Goal: Task Accomplishment & Management: Complete application form

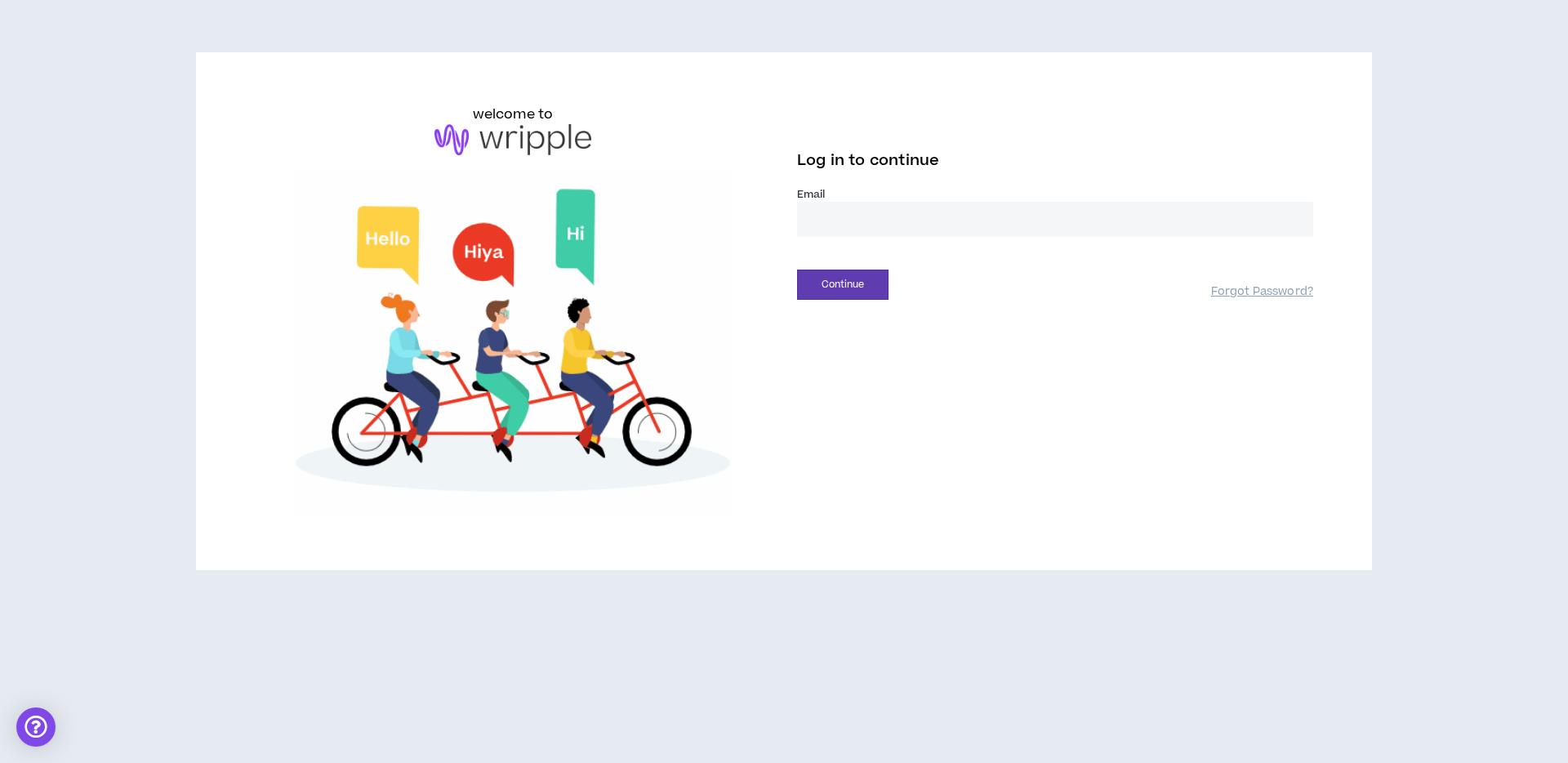
click at [844, 233] on input "email" at bounding box center [1055, 219] width 517 height 35
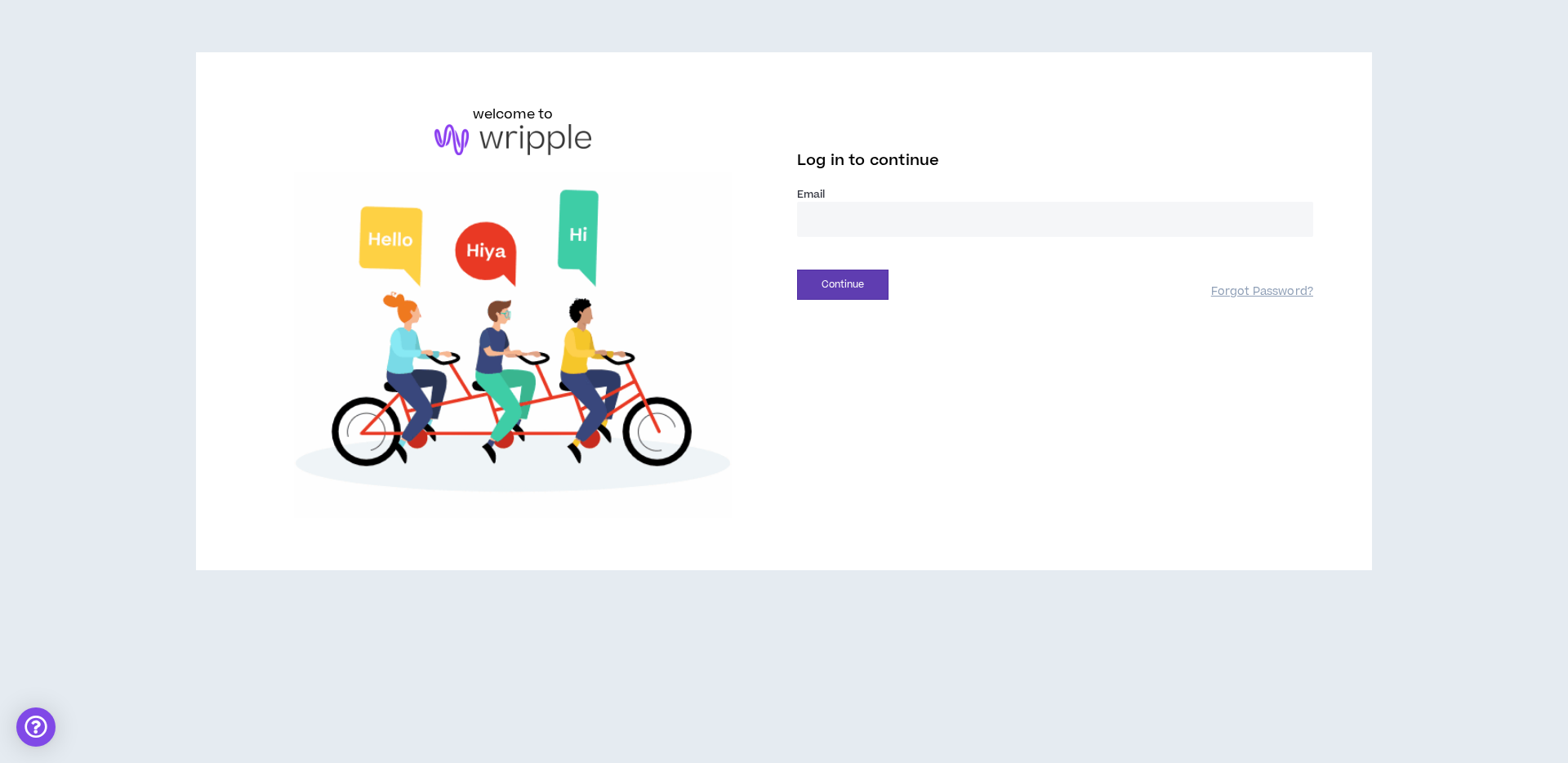
type input "**********"
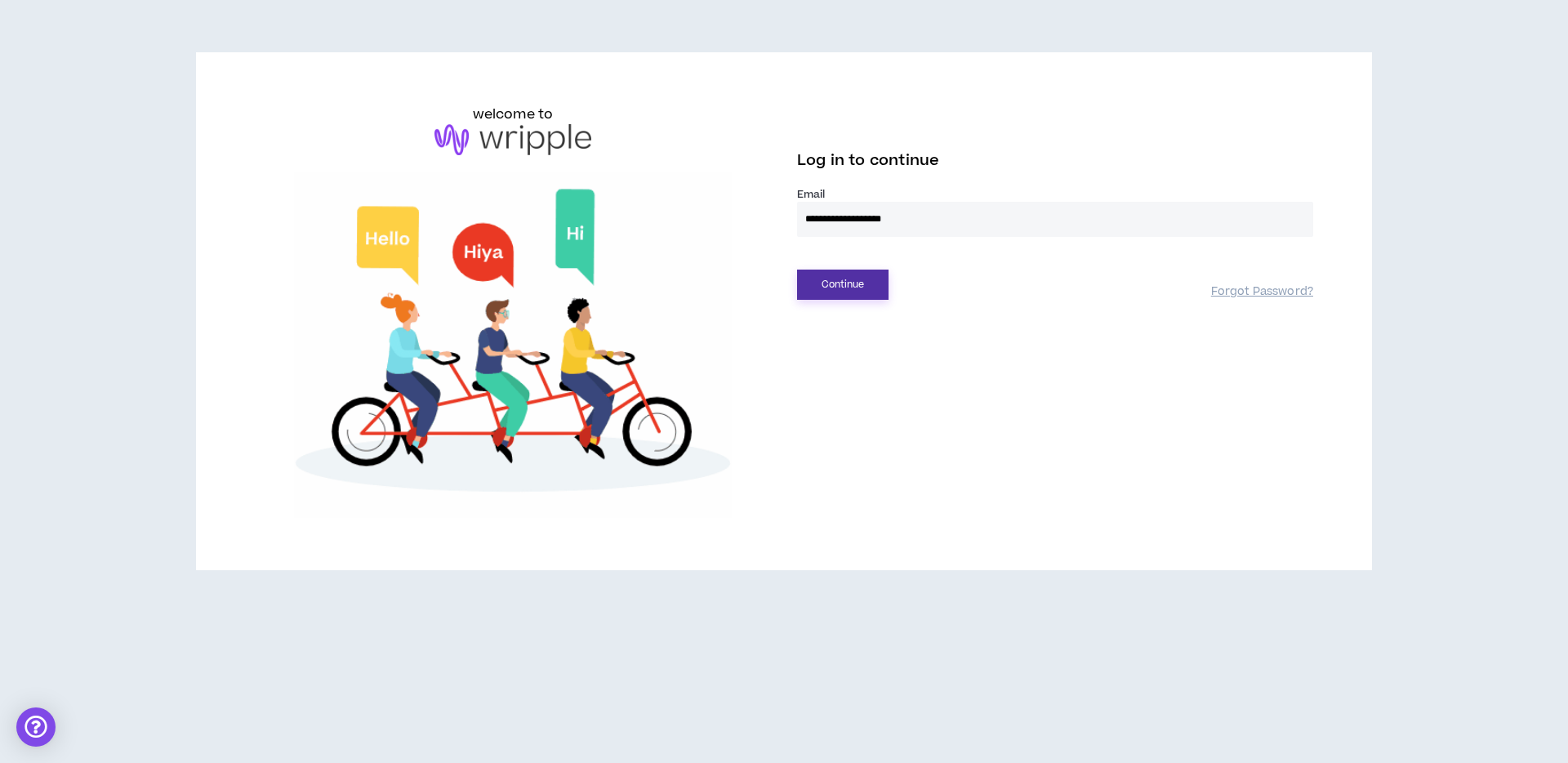
click at [869, 273] on button "Continue" at bounding box center [842, 285] width 91 height 31
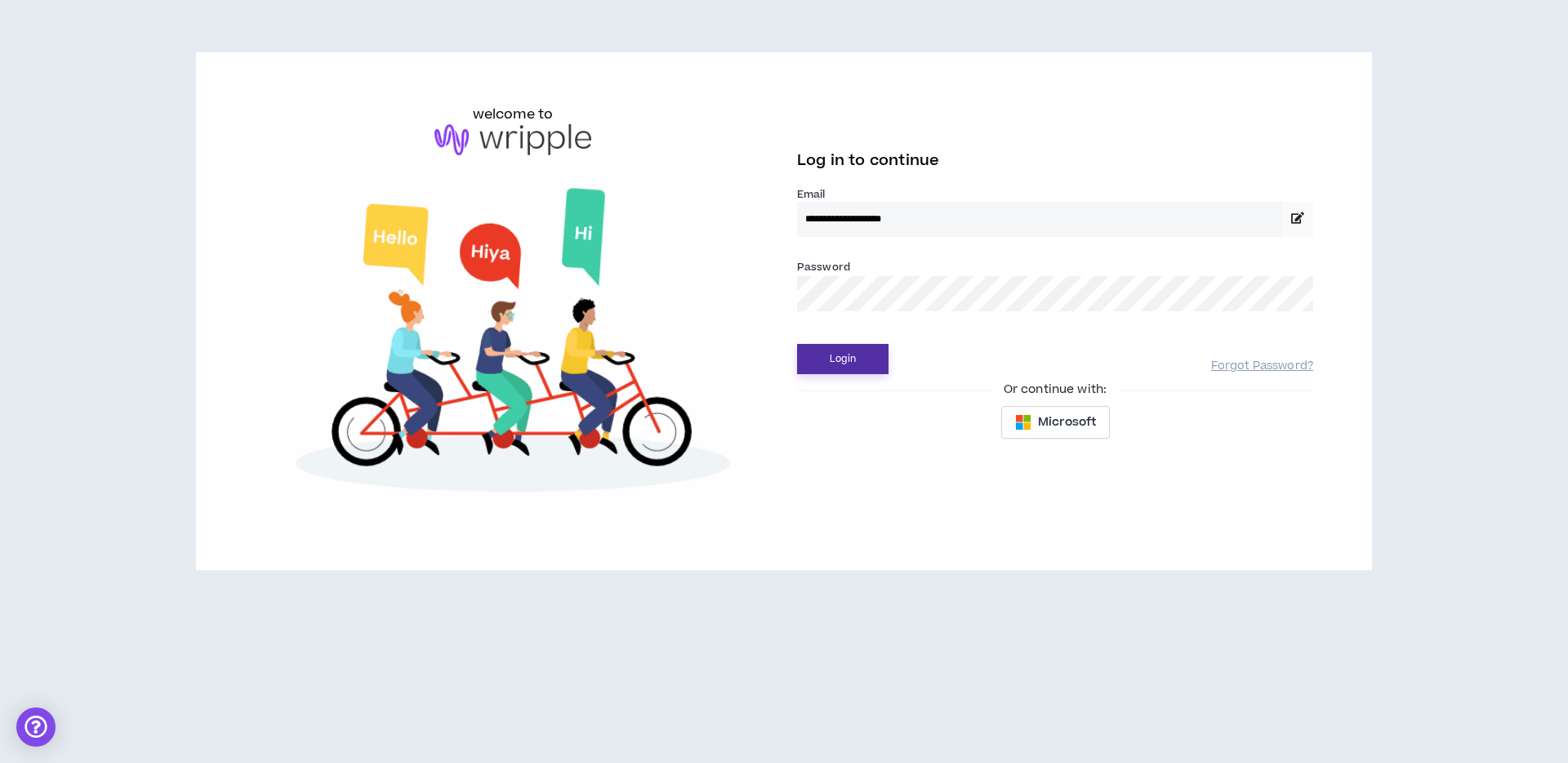
click at [849, 354] on button "Login" at bounding box center [842, 359] width 91 height 31
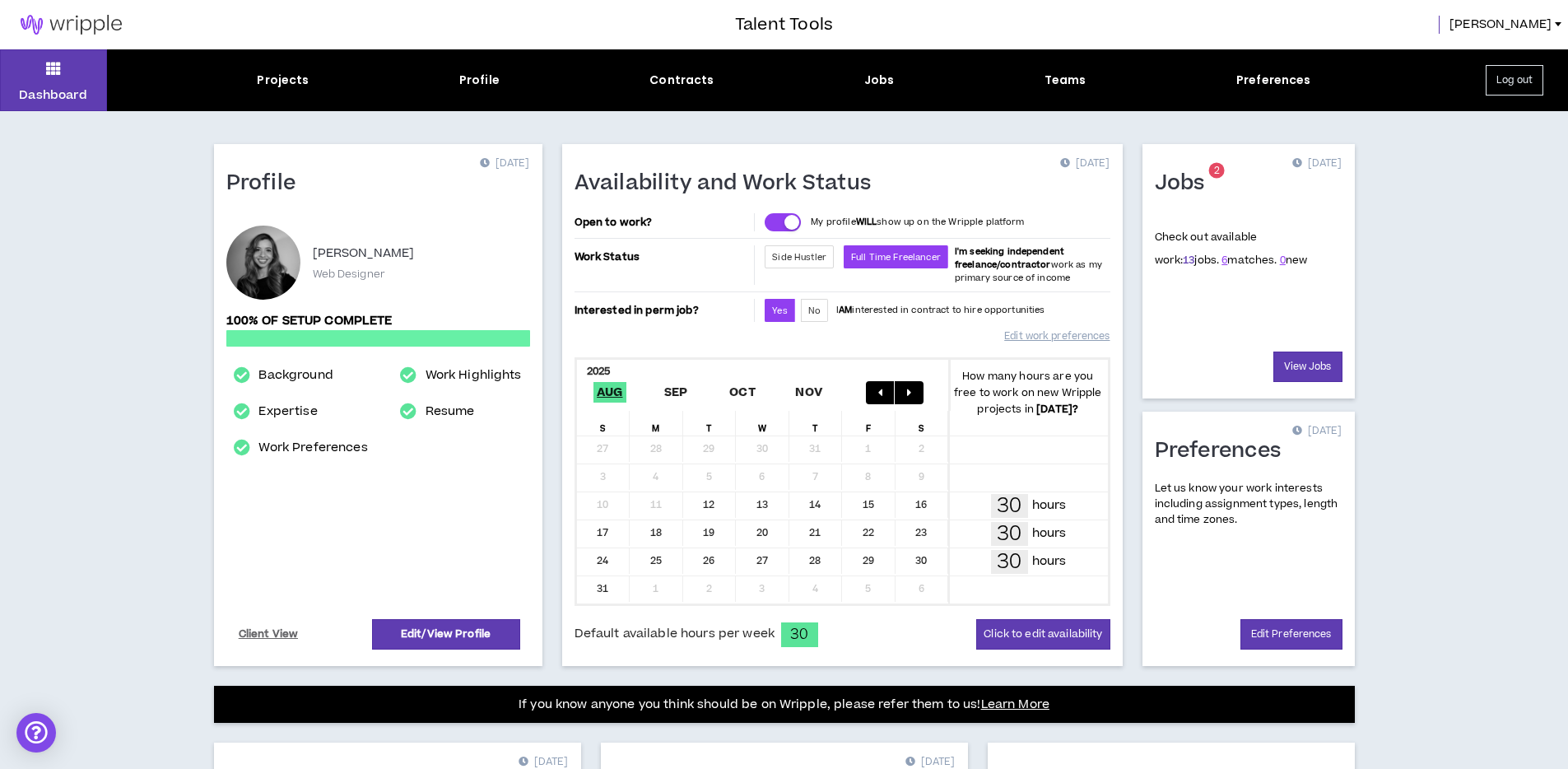
click at [1183, 261] on link "13" at bounding box center [1189, 260] width 12 height 14
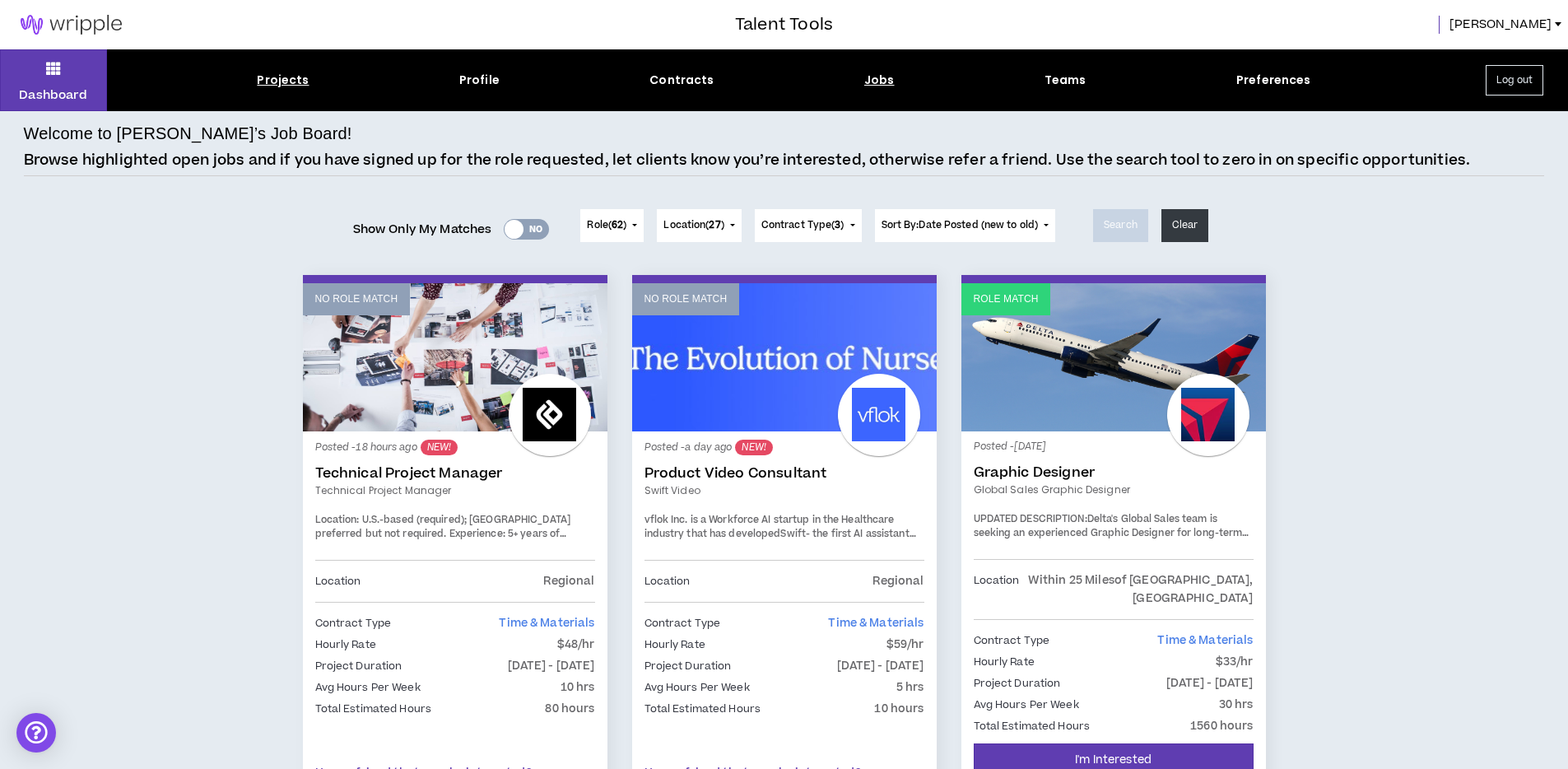
click at [298, 85] on div "Projects" at bounding box center [283, 80] width 52 height 17
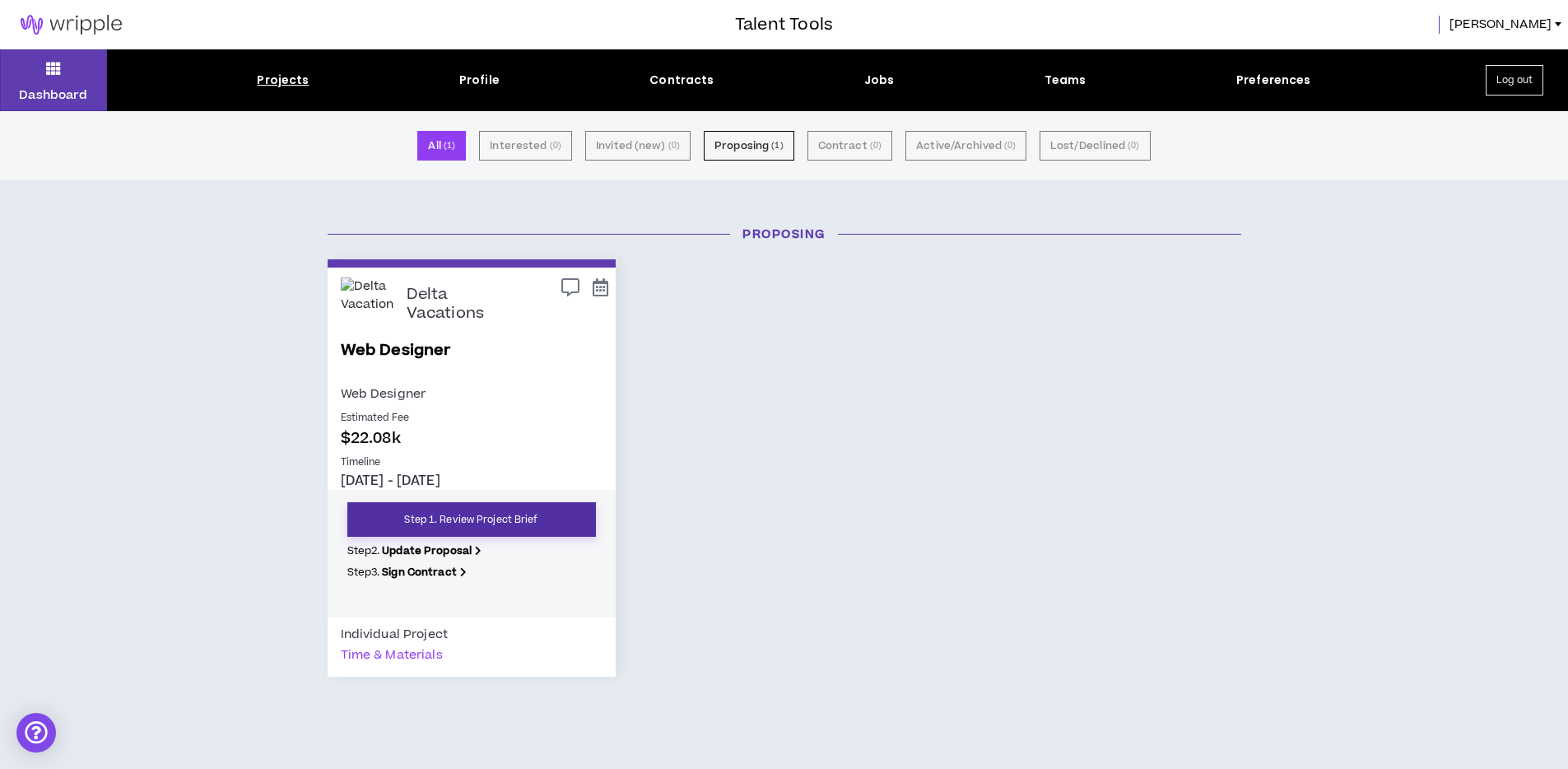
click at [569, 519] on link "Step 1. Review Project Brief" at bounding box center [471, 520] width 248 height 35
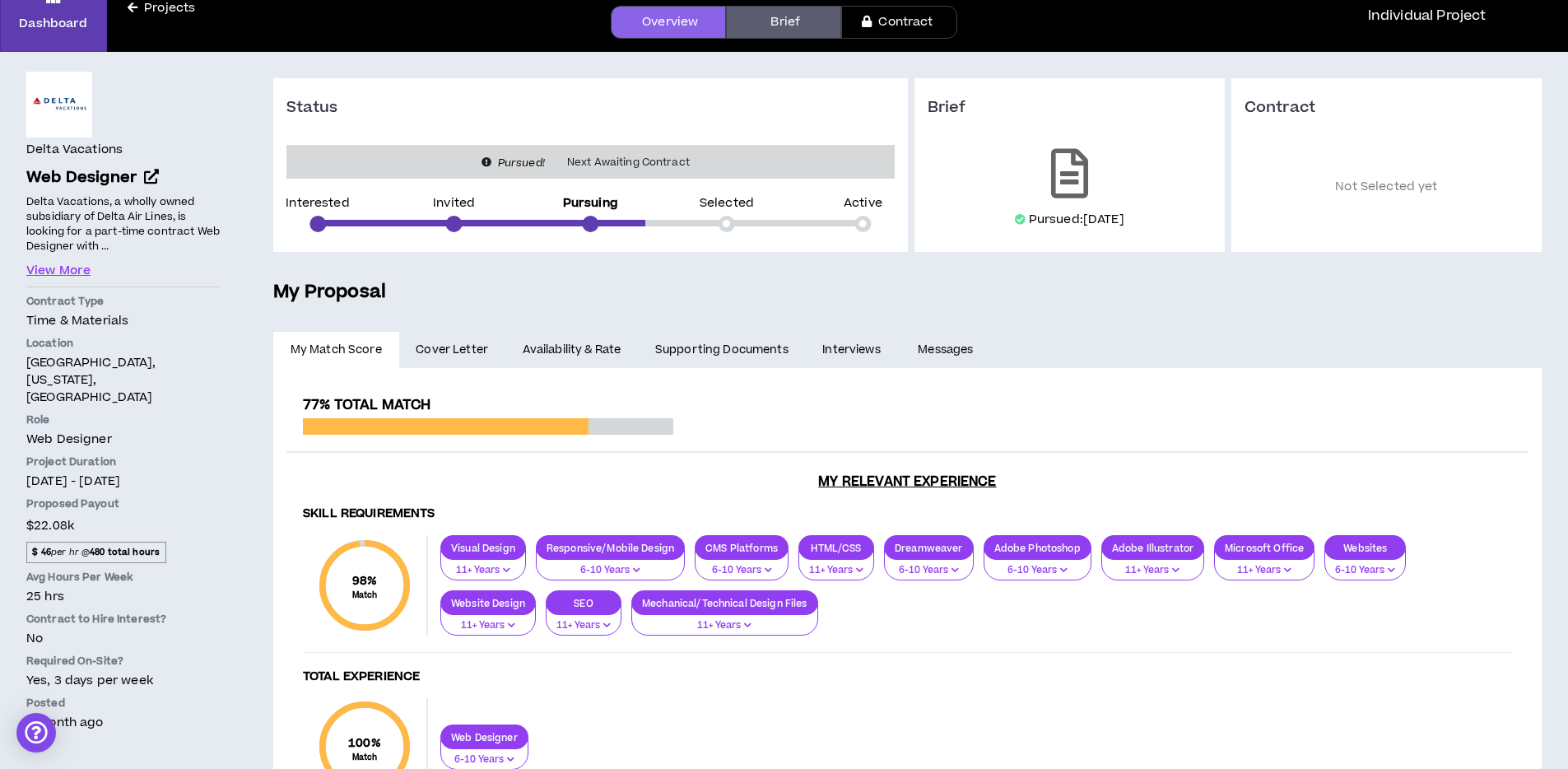
scroll to position [76, 0]
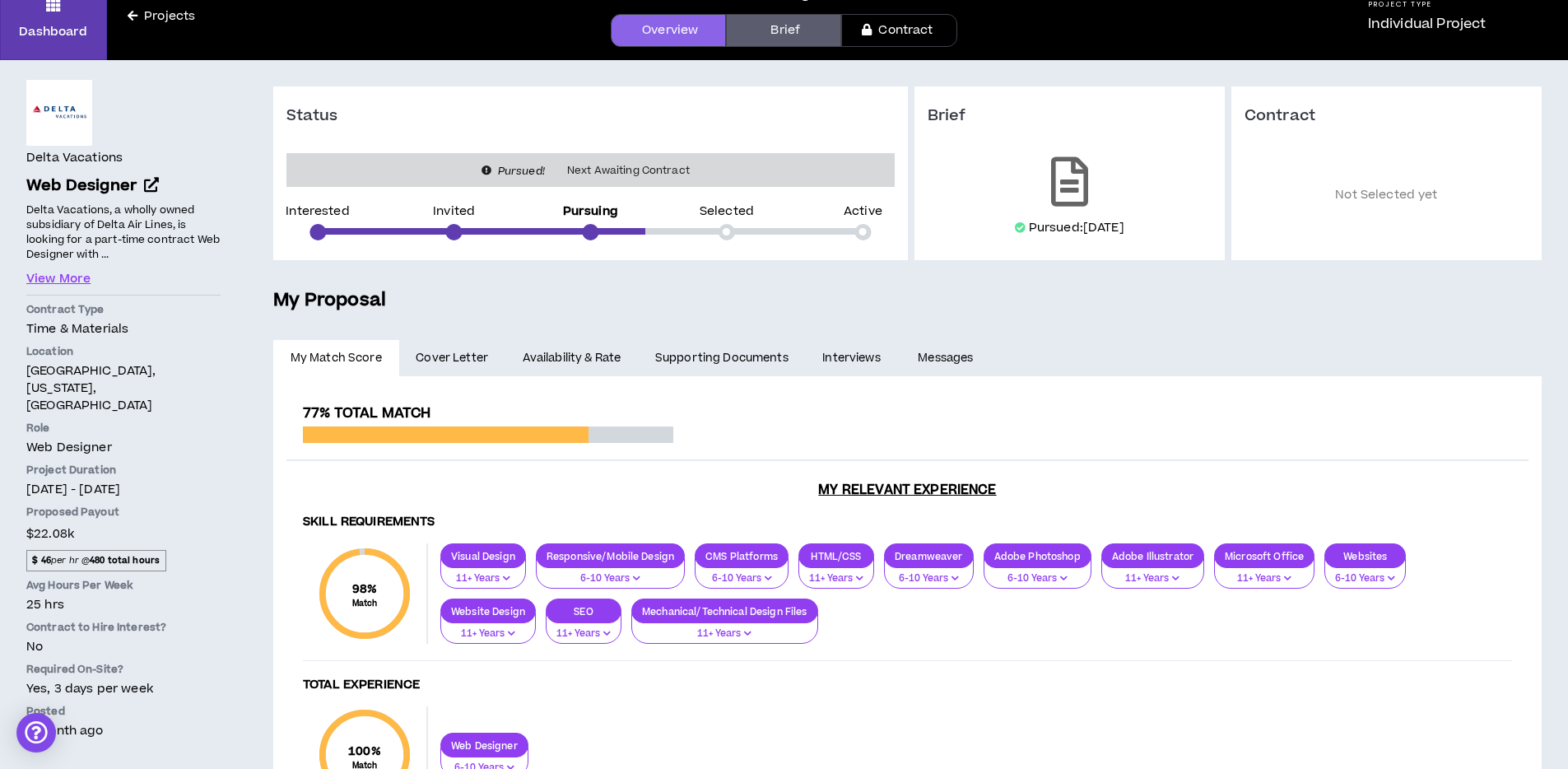
click at [445, 349] on span "Cover Letter" at bounding box center [451, 357] width 72 height 18
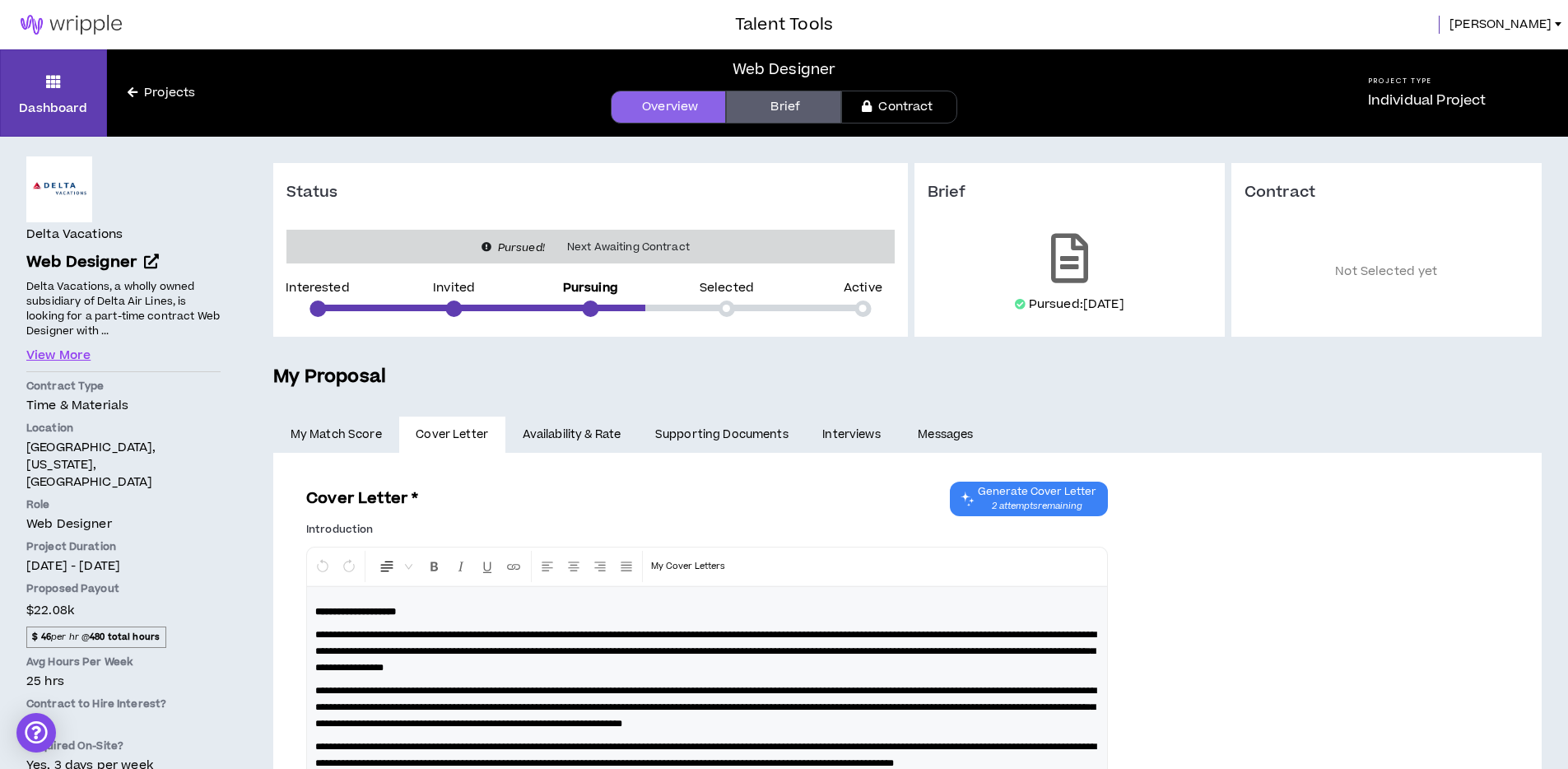
click at [578, 437] on link "Availability & Rate" at bounding box center [571, 434] width 132 height 36
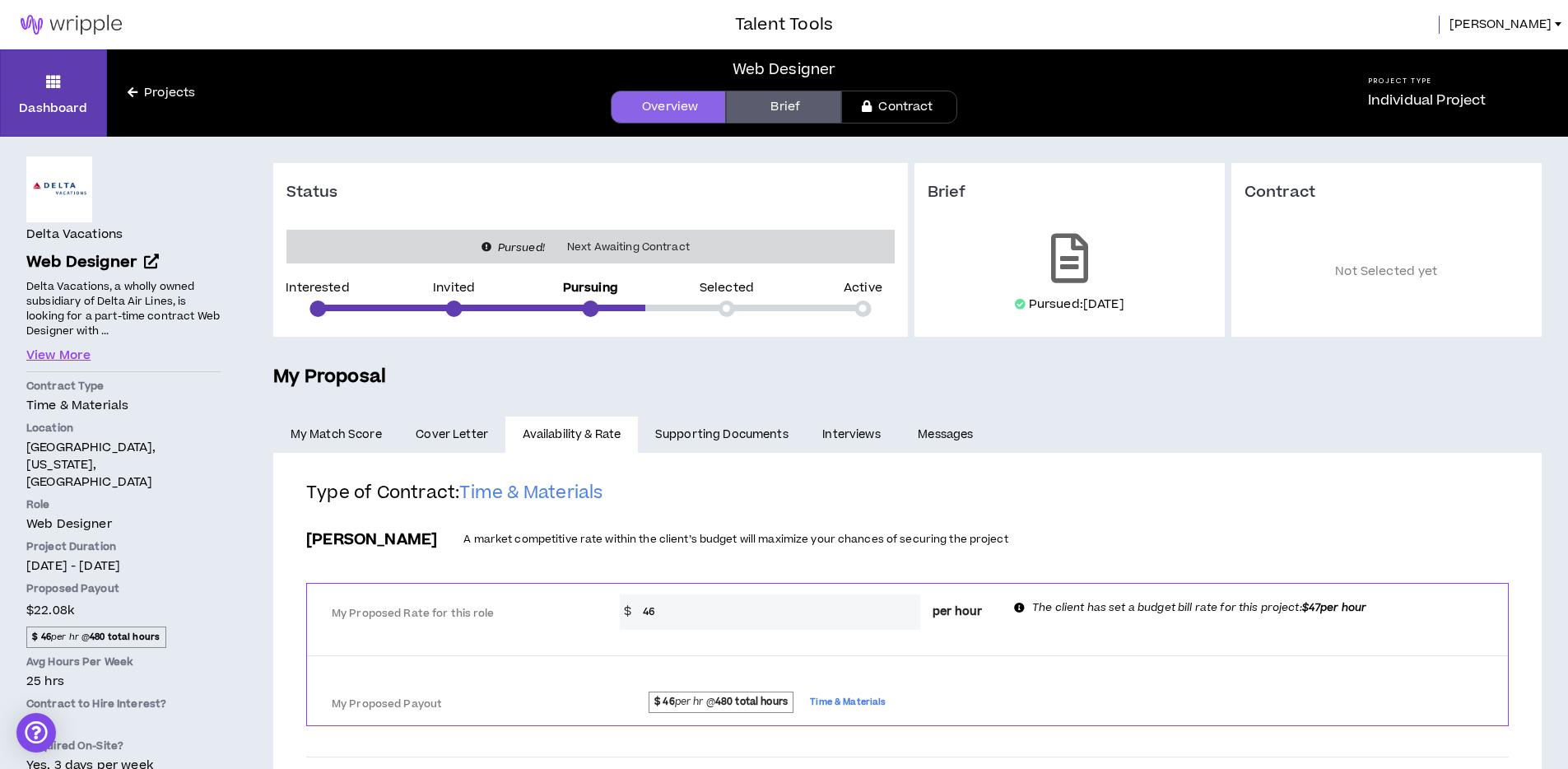
click at [676, 611] on input "46" at bounding box center [778, 612] width 286 height 36
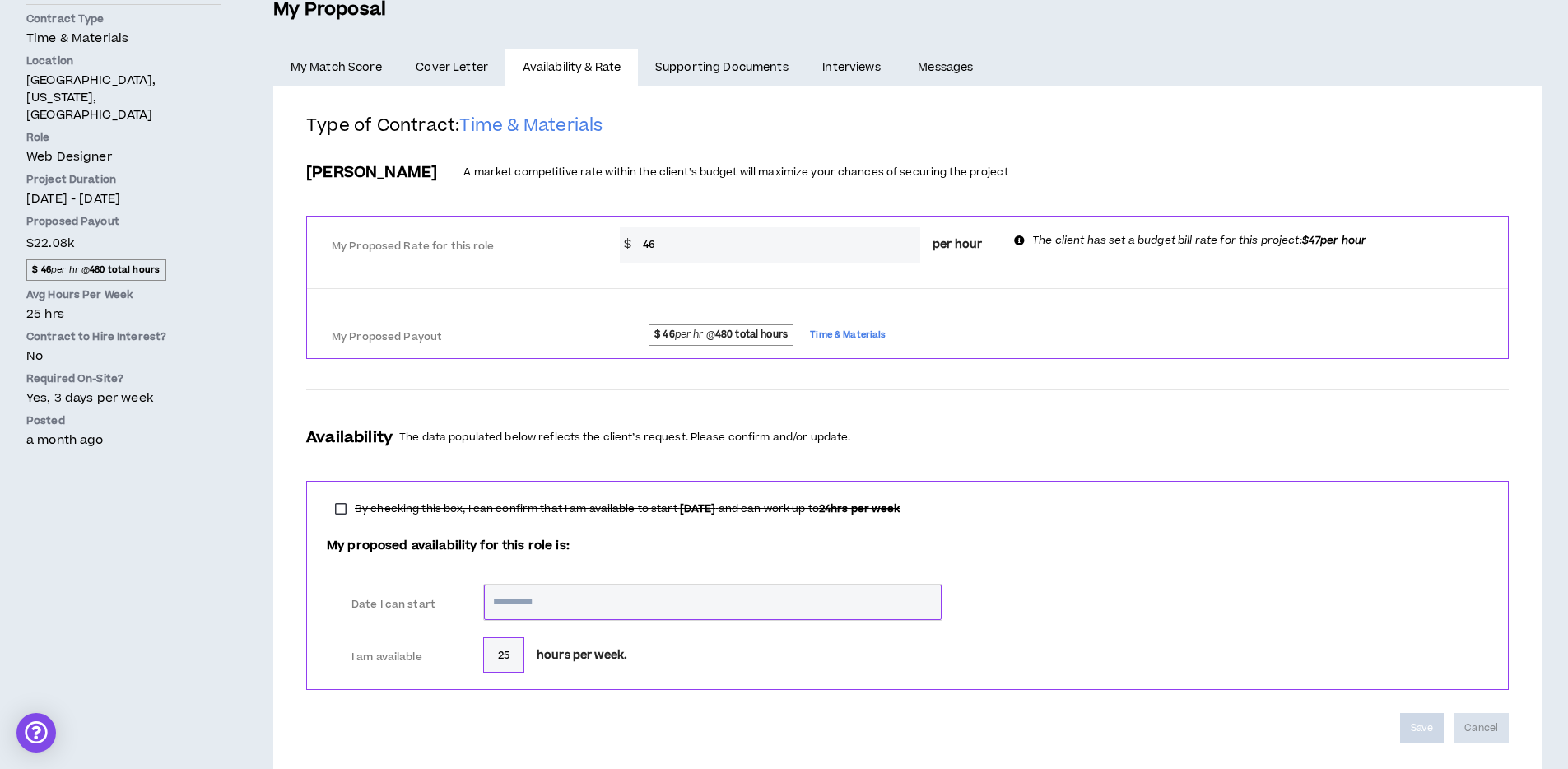
scroll to position [397, 0]
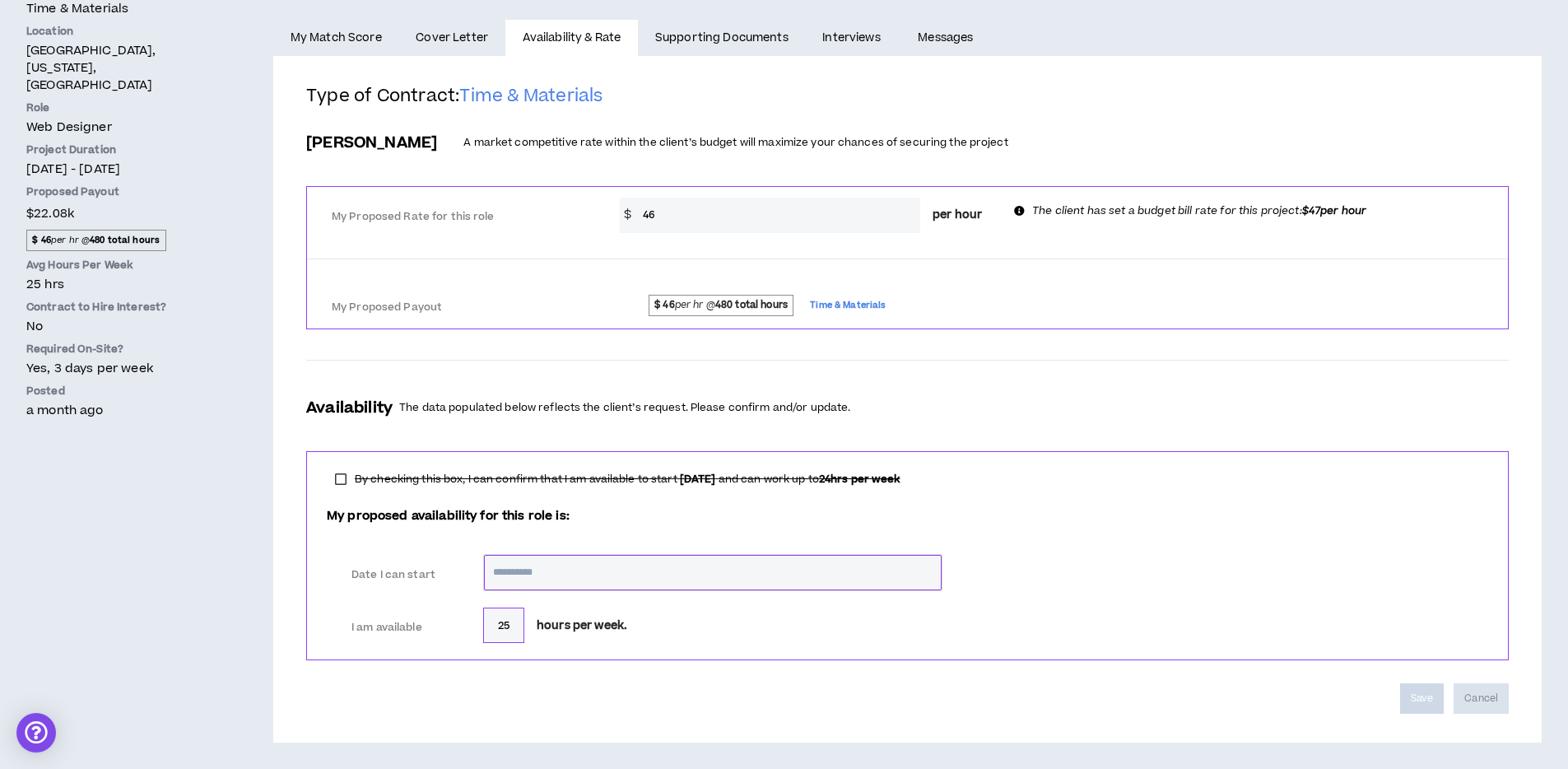
click at [675, 44] on link "Supporting Documents" at bounding box center [721, 37] width 167 height 36
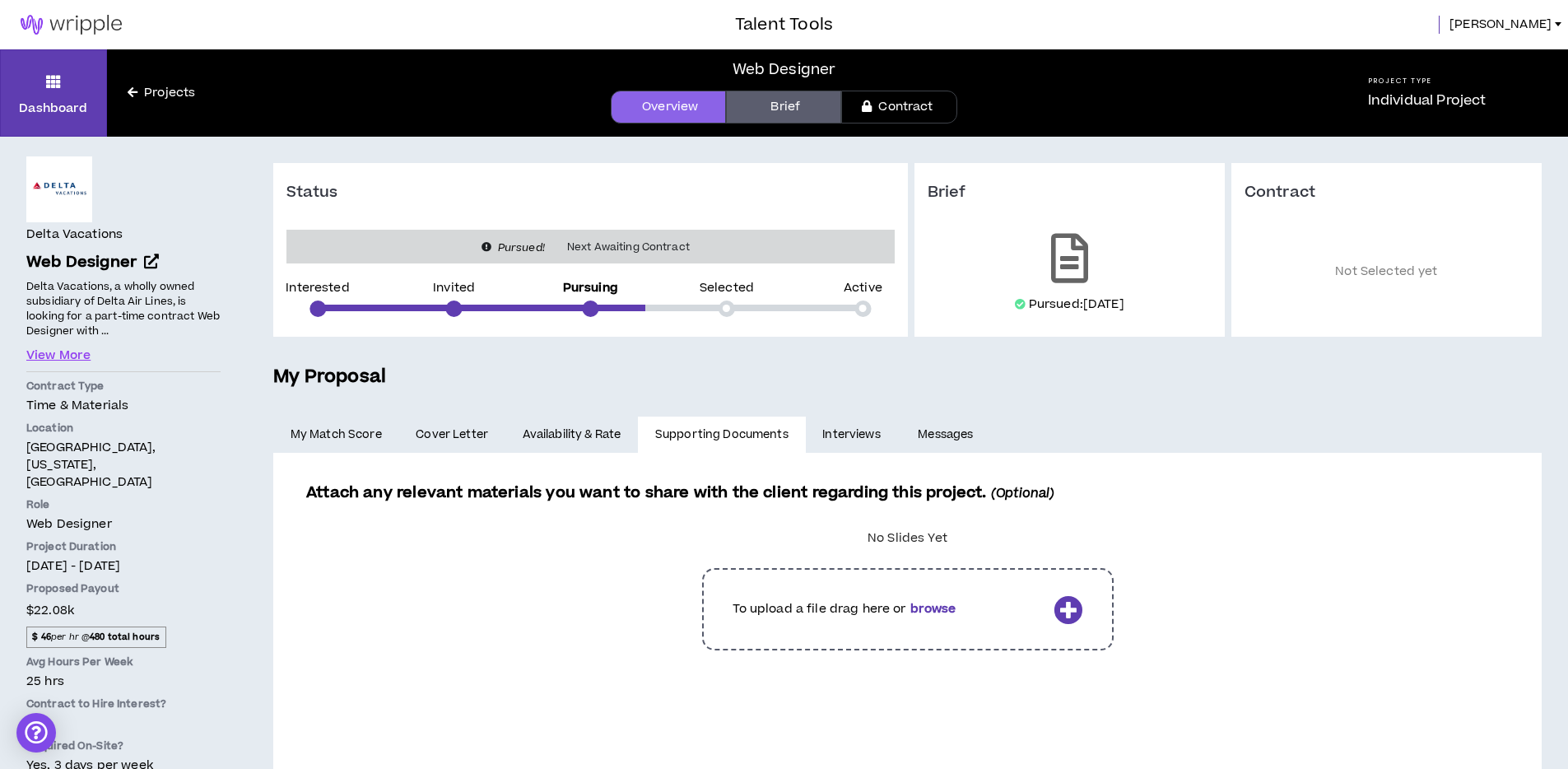
click at [837, 433] on link "Interviews" at bounding box center [853, 434] width 96 height 36
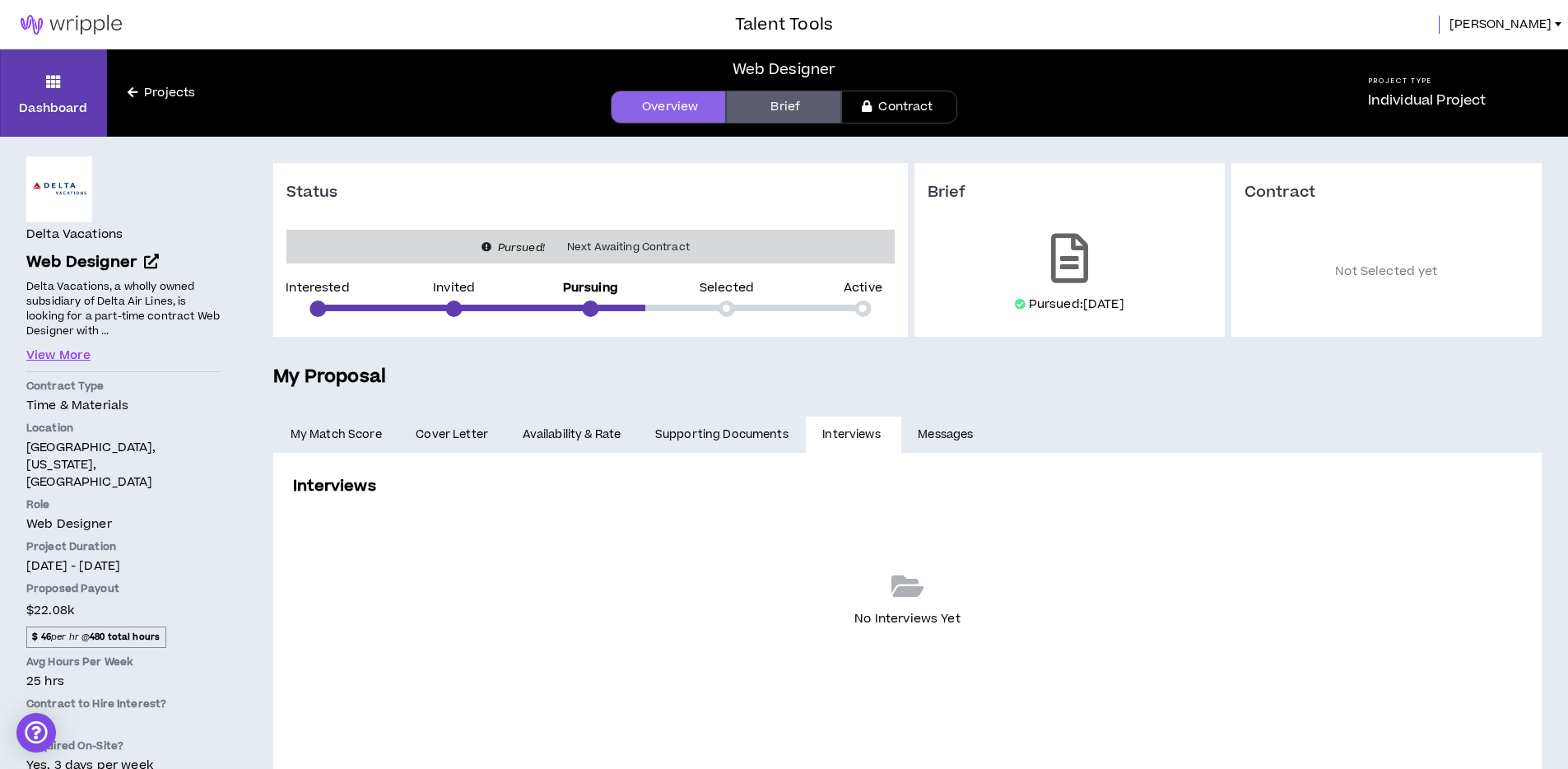
click at [898, 436] on link "Interviews" at bounding box center [853, 434] width 96 height 36
click at [947, 440] on link "Messages" at bounding box center [948, 434] width 93 height 36
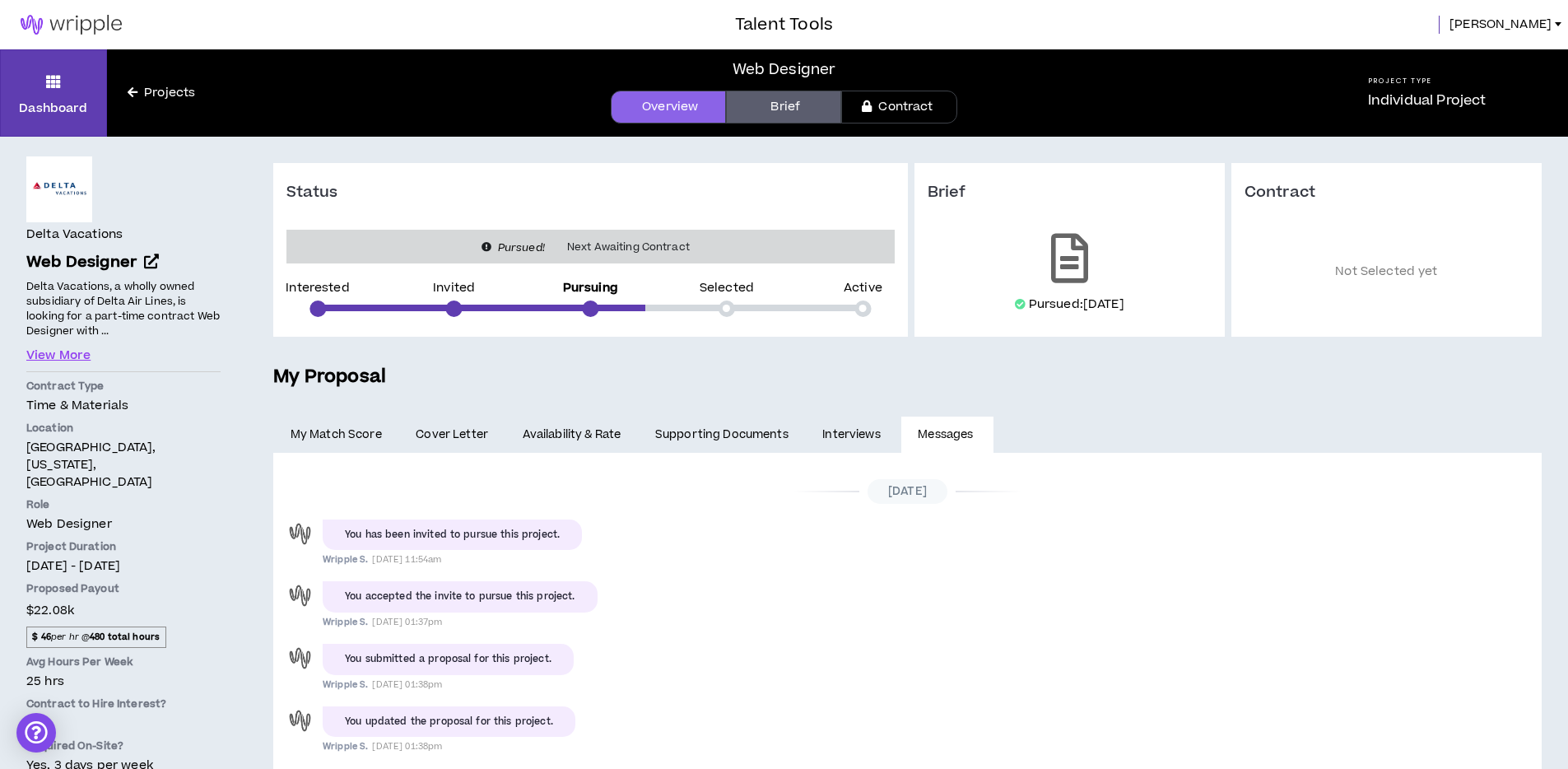
scroll to position [127, 0]
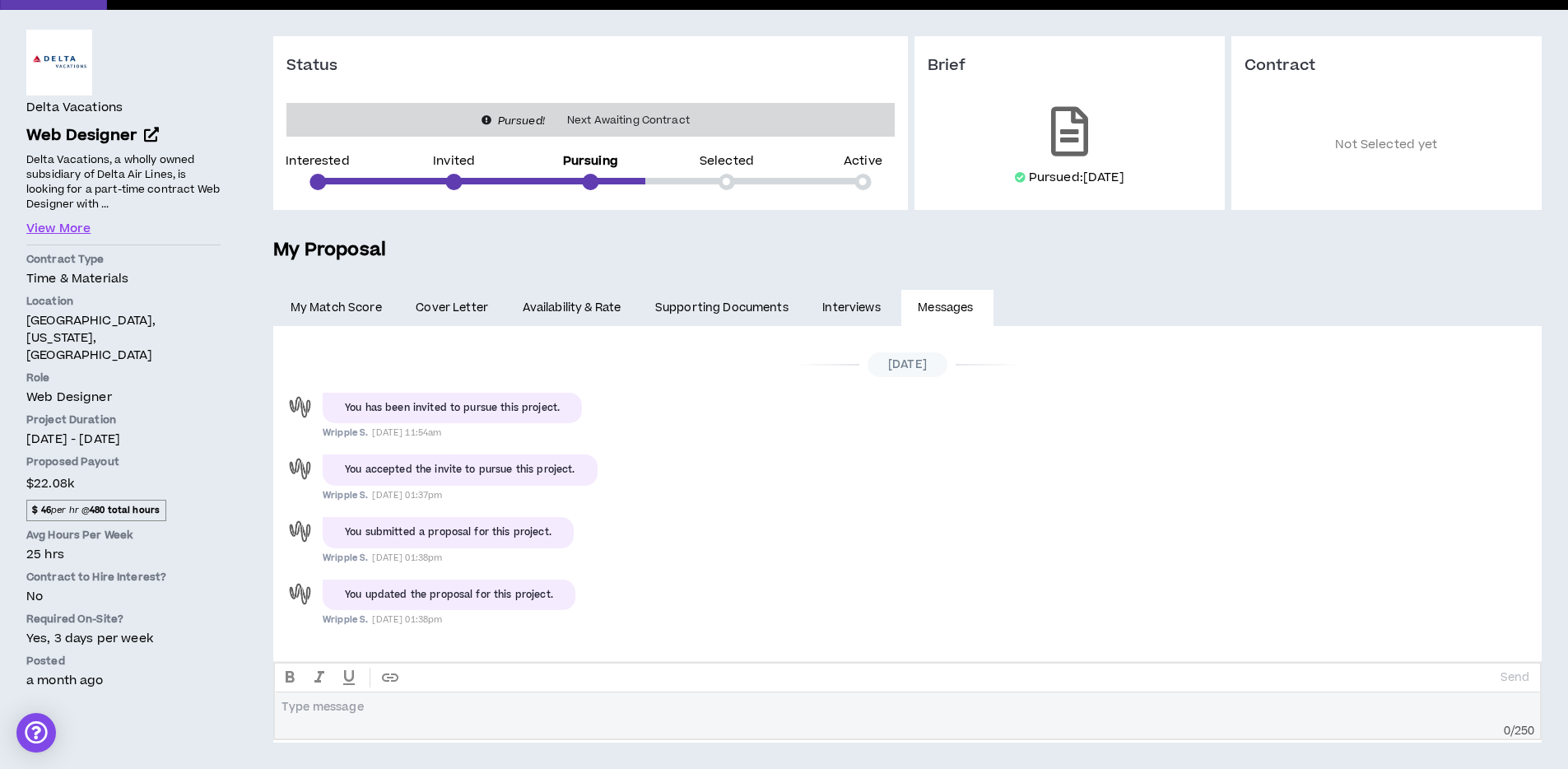
click at [363, 309] on link "My Match Score" at bounding box center [336, 307] width 126 height 36
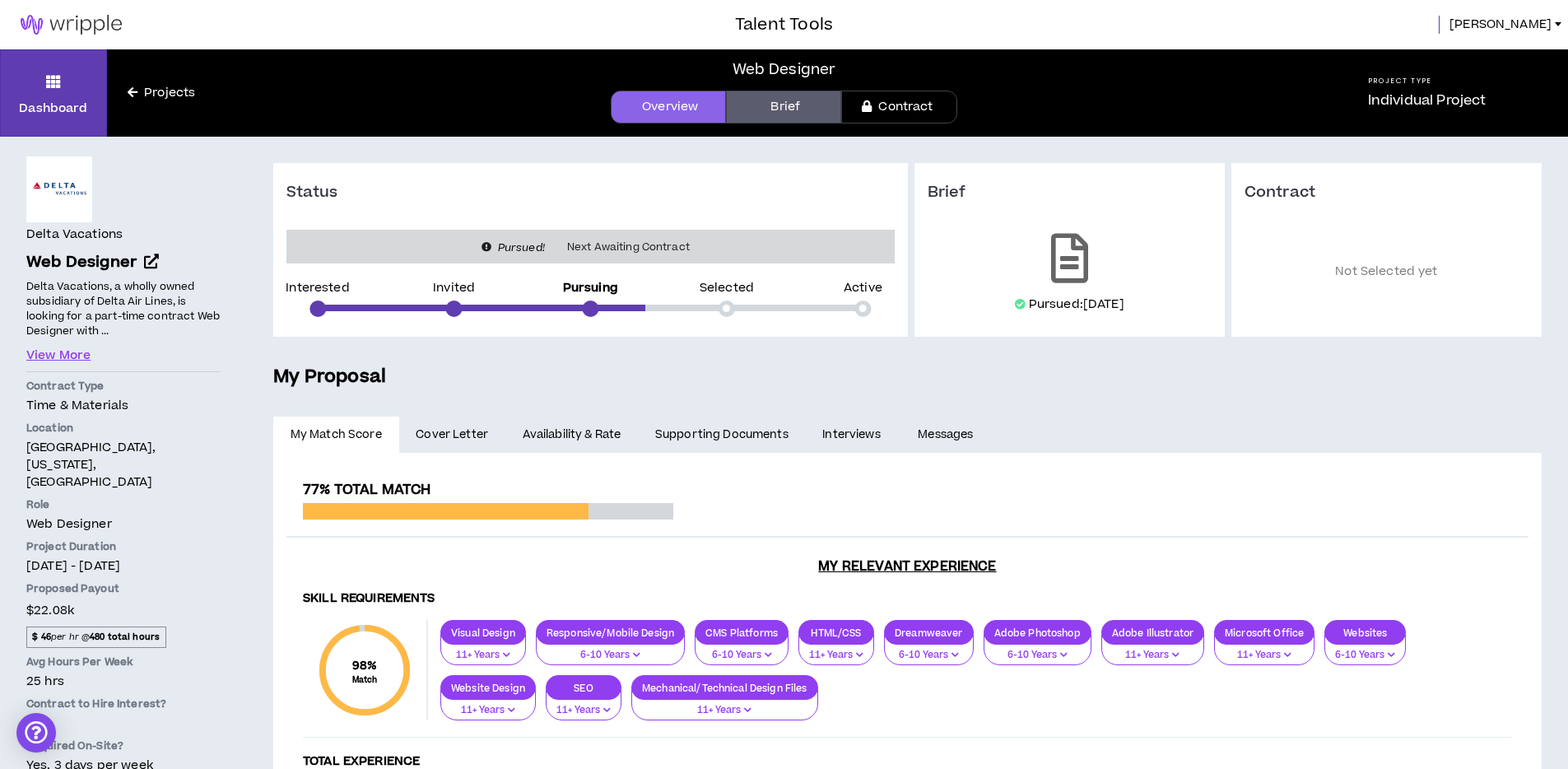
click at [787, 107] on link "Brief" at bounding box center [784, 107] width 115 height 33
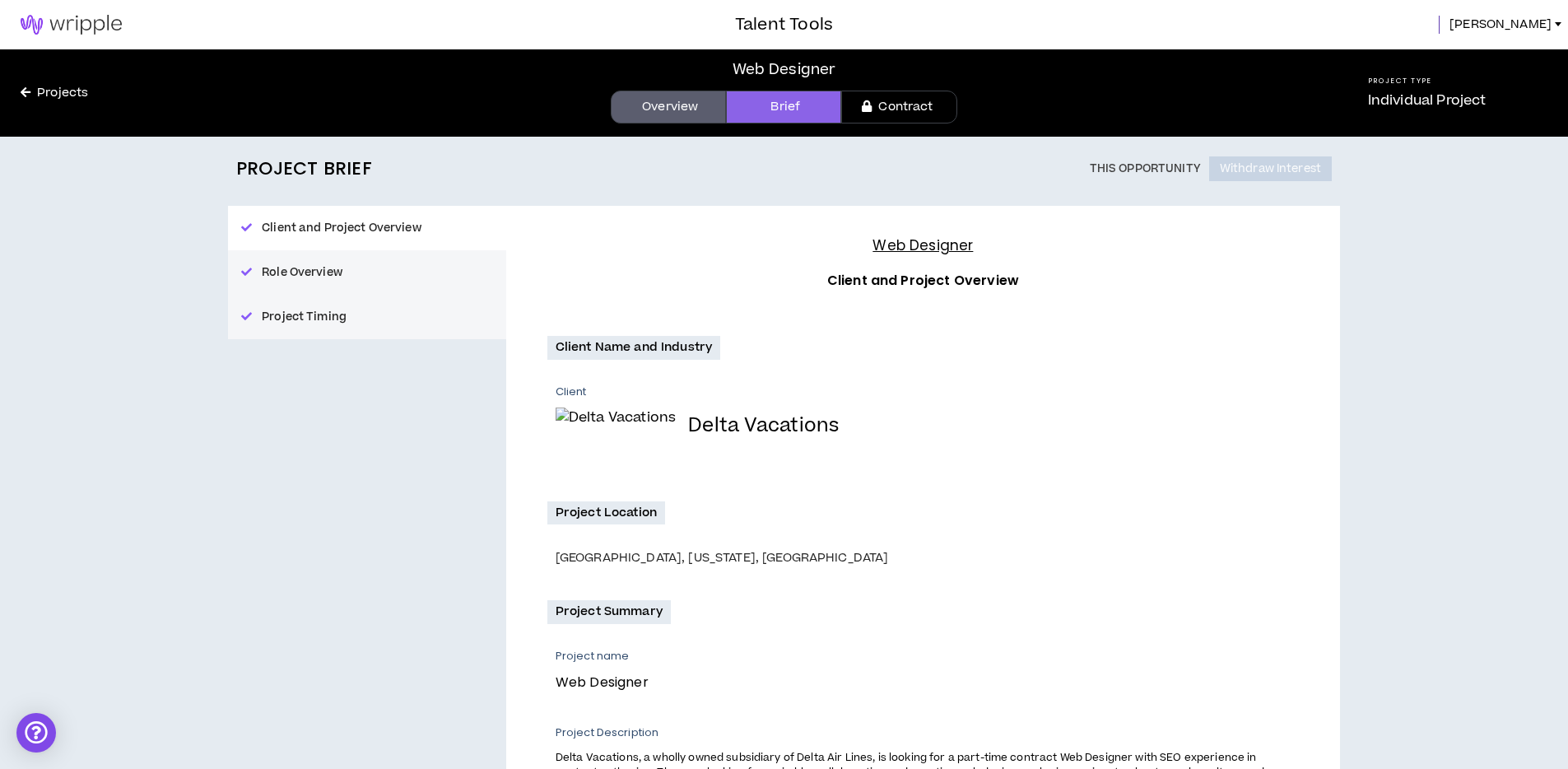
click at [911, 108] on link "Contract" at bounding box center [898, 107] width 115 height 33
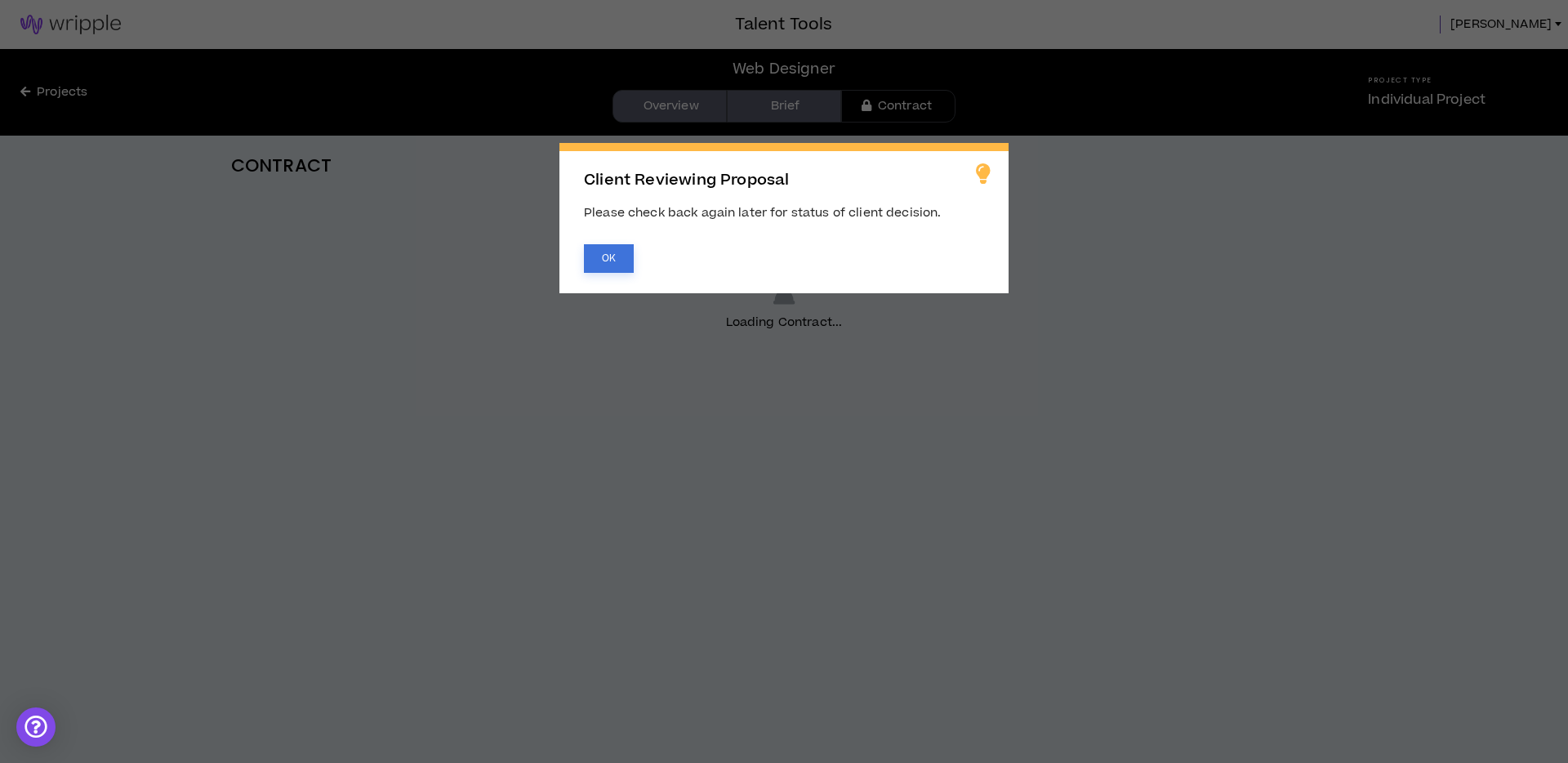
click at [622, 261] on button "OK" at bounding box center [609, 259] width 50 height 29
